Goal: Information Seeking & Learning: Learn about a topic

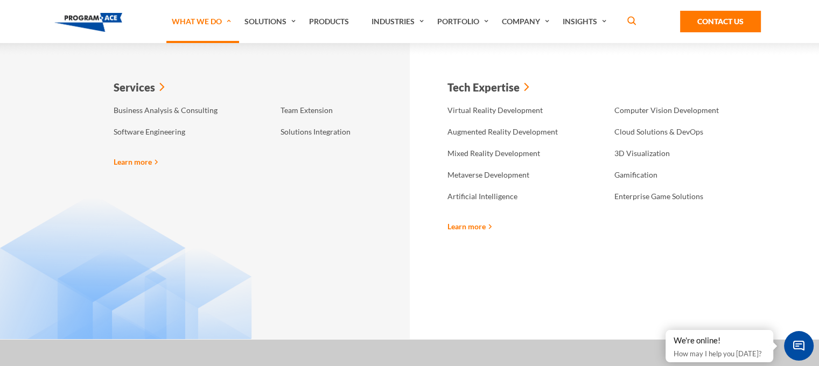
click at [204, 25] on link "What We Do" at bounding box center [202, 21] width 73 height 43
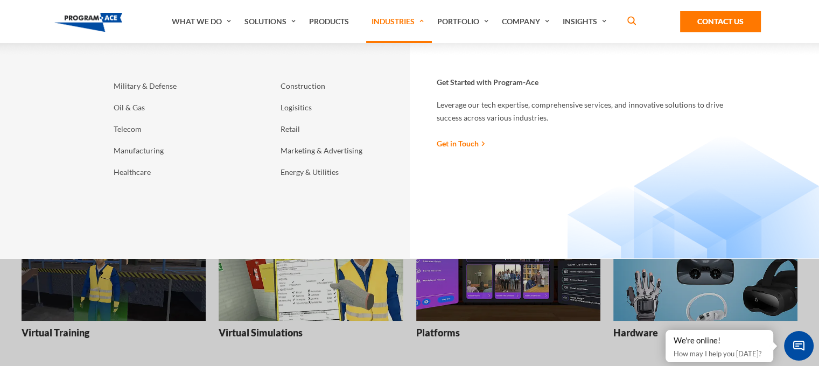
click at [383, 18] on link "Industries" at bounding box center [399, 21] width 66 height 43
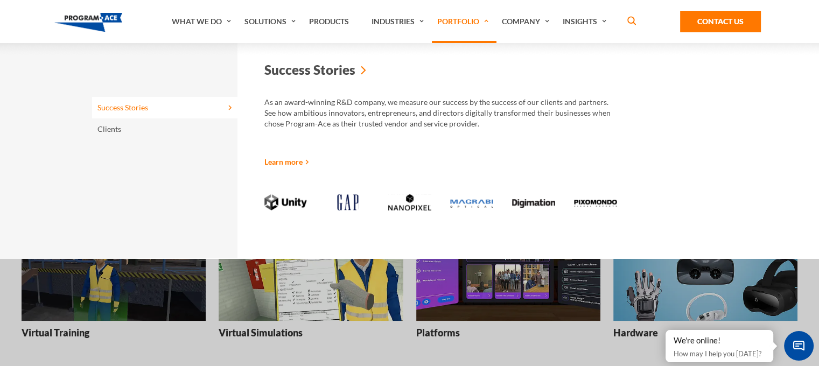
click at [470, 25] on link "Portfolio" at bounding box center [464, 21] width 65 height 43
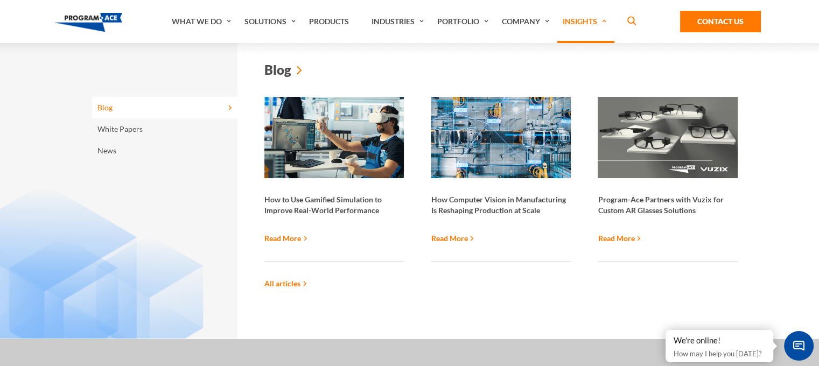
drag, startPoint x: 345, startPoint y: 204, endPoint x: 289, endPoint y: 236, distance: 64.7
click at [289, 236] on div "How to Use Gamified Simulation to Improve Real-World Performance Read More" at bounding box center [334, 179] width 167 height 165
click at [289, 236] on link "Read More" at bounding box center [285, 238] width 43 height 11
